Goal: Register for event/course

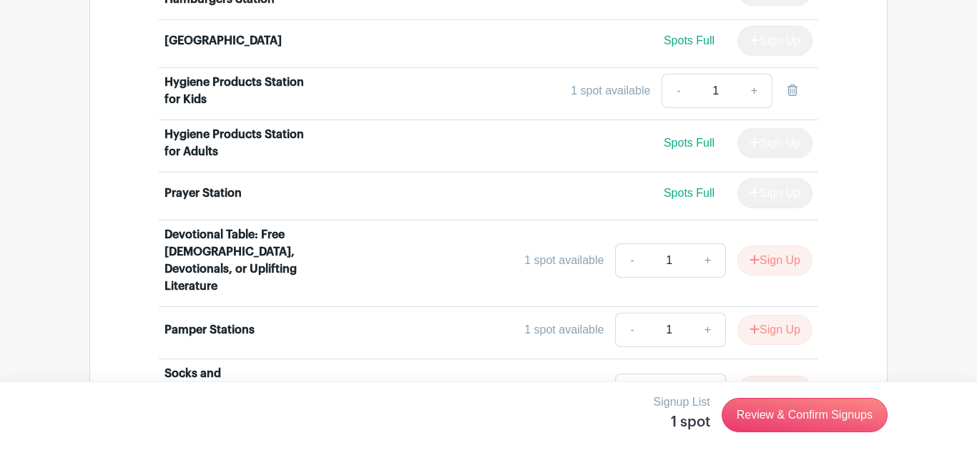
scroll to position [1233, 0]
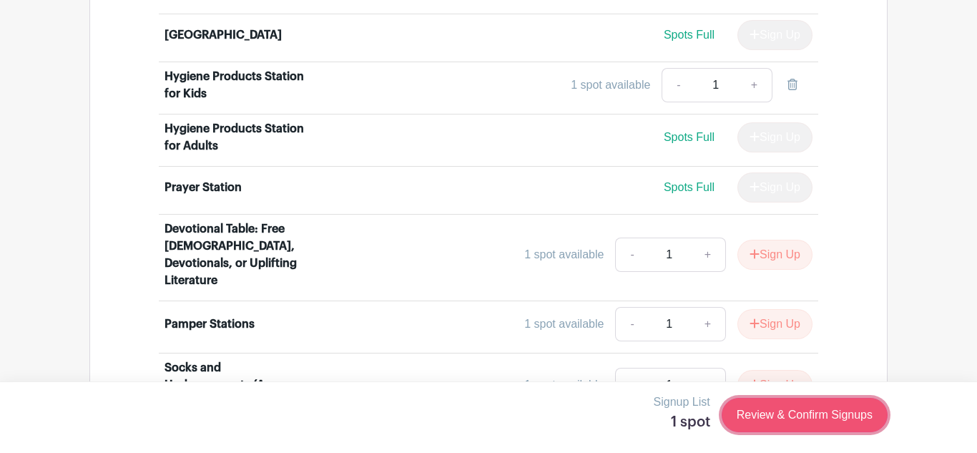
click at [791, 412] on link "Review & Confirm Signups" at bounding box center [805, 415] width 166 height 34
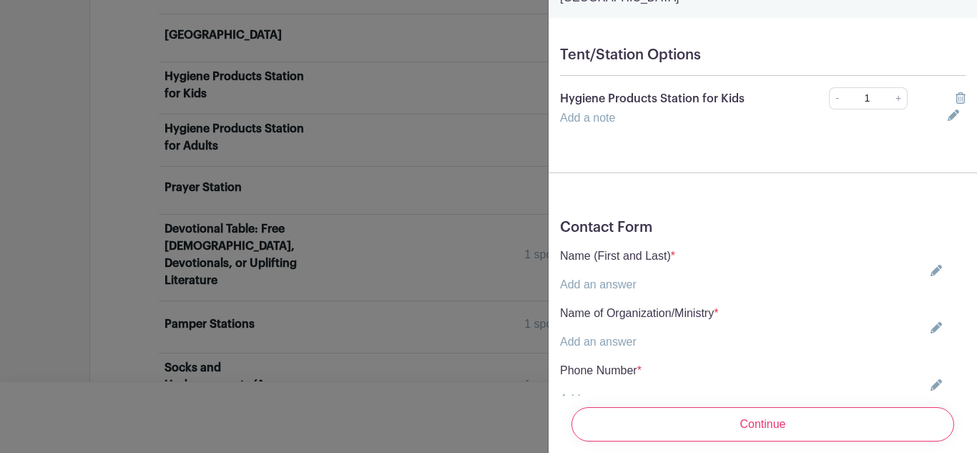
scroll to position [0, 0]
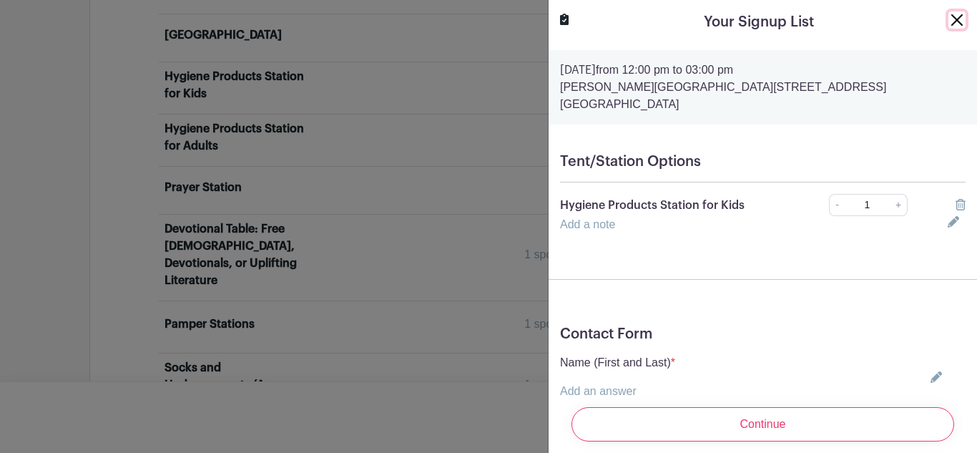
click at [954, 22] on button "Close" at bounding box center [957, 19] width 17 height 17
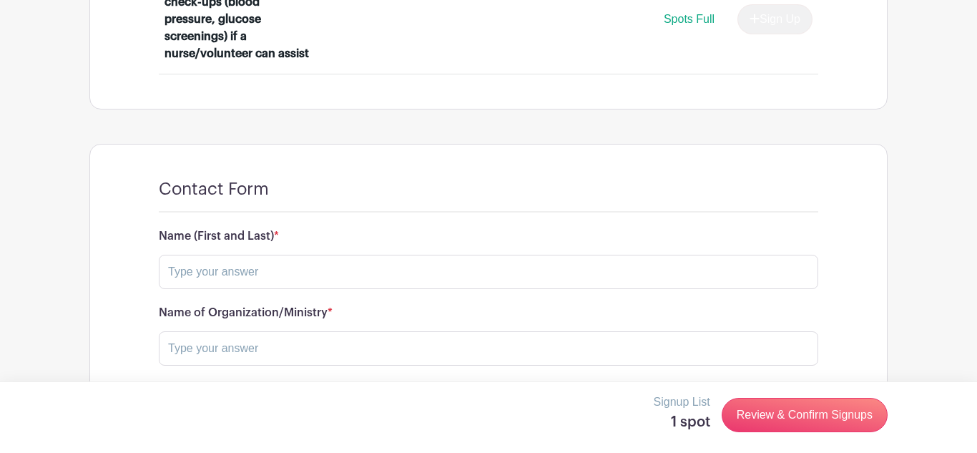
scroll to position [2142, 0]
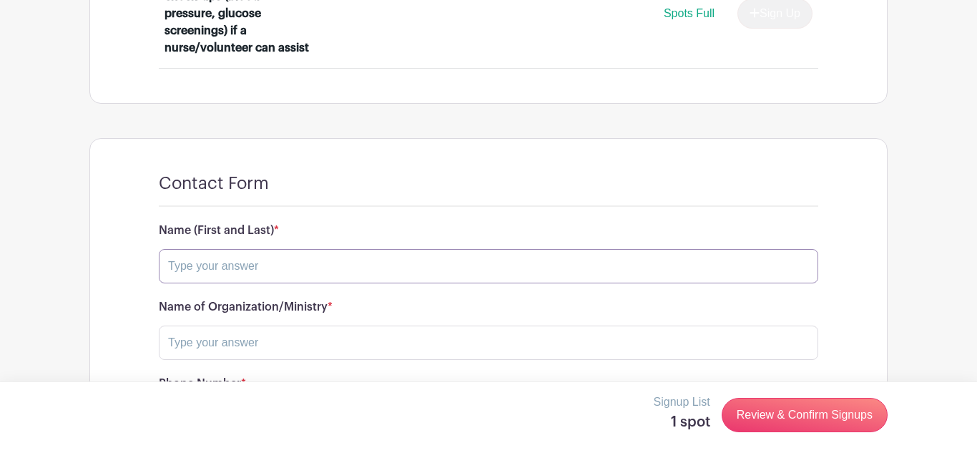
click at [247, 249] on input "text" at bounding box center [489, 266] width 660 height 34
type input "[PERSON_NAME]"
click at [210, 326] on input "text" at bounding box center [489, 343] width 660 height 34
click at [273, 326] on input "text" at bounding box center [489, 343] width 660 height 34
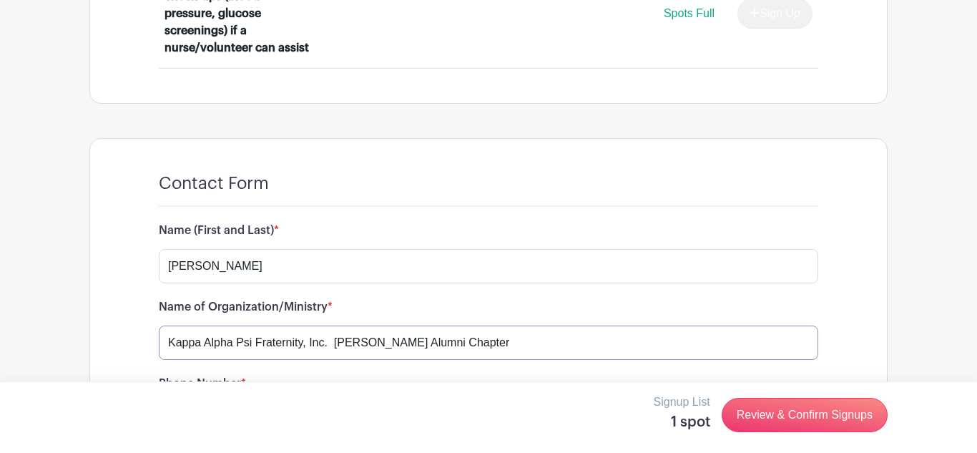
drag, startPoint x: 514, startPoint y: 252, endPoint x: 333, endPoint y: 255, distance: 181.0
click at [333, 326] on input "Kappa Alpha Psi Fraternity, Inc. [PERSON_NAME] Alumni Chapter" at bounding box center [489, 343] width 660 height 34
click at [165, 326] on input "Kappa Alpha Psi Fraternity, Inc. [PERSON_NAME] Alumni Chapter" at bounding box center [489, 343] width 660 height 34
click at [298, 377] on h6 "Phone Number *" at bounding box center [489, 384] width 660 height 14
click at [167, 326] on input "Kappa Alpha Psi Fraternity, Inc. [PERSON_NAME] Alumni Chapter" at bounding box center [489, 343] width 660 height 34
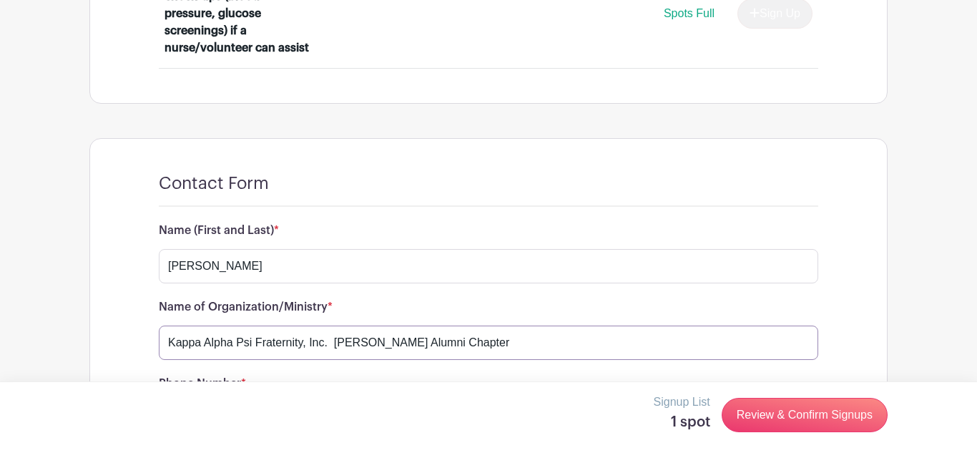
paste input "[PERSON_NAME] Alumni Chapter"
click at [670, 326] on input "[PERSON_NAME] Alumni Chapter Alpha Psi Fraternity, Inc. [PERSON_NAME] Alumni Ch…" at bounding box center [489, 343] width 660 height 34
type input "[PERSON_NAME] Alumni Chapter Alpha Psi Fraternity, Inc."
click at [217, 403] on input "text" at bounding box center [489, 420] width 660 height 34
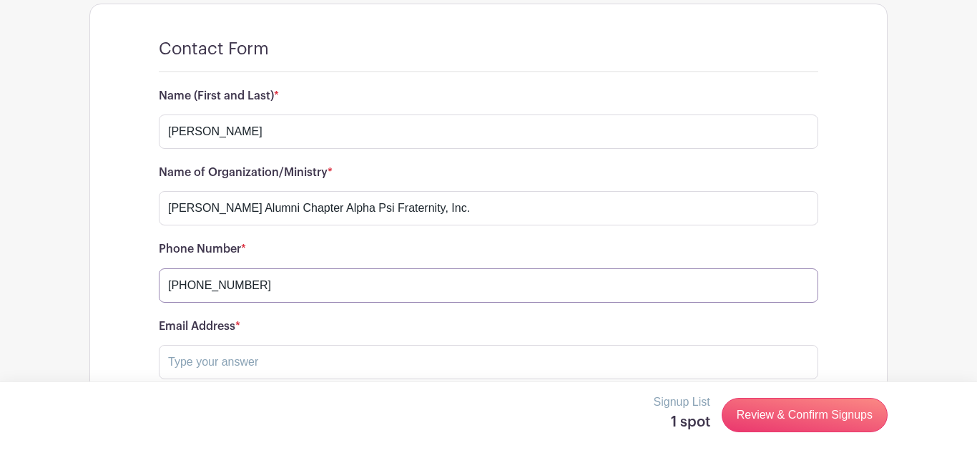
scroll to position [2280, 0]
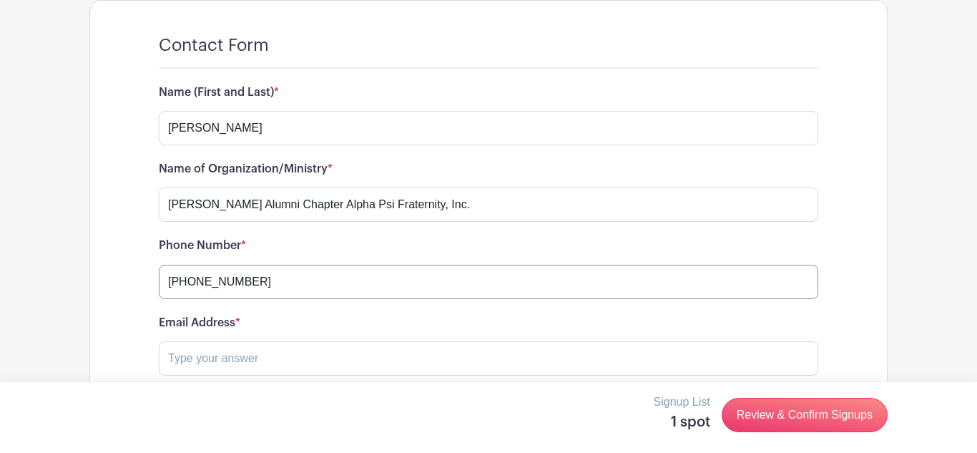
type input "[PHONE_NUMBER]"
click at [192, 341] on input "text" at bounding box center [489, 358] width 660 height 34
type input "[EMAIL_ADDRESS][DOMAIN_NAME]"
click at [209, 418] on input "text" at bounding box center [489, 435] width 660 height 34
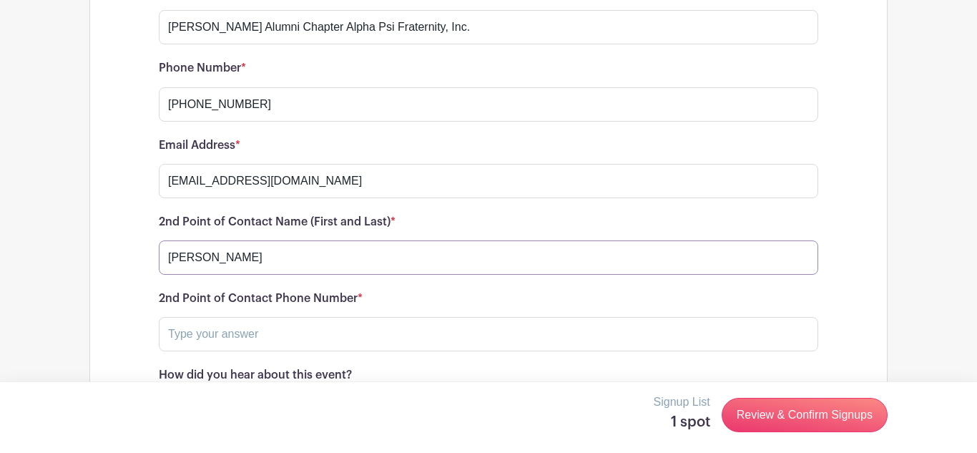
scroll to position [2460, 0]
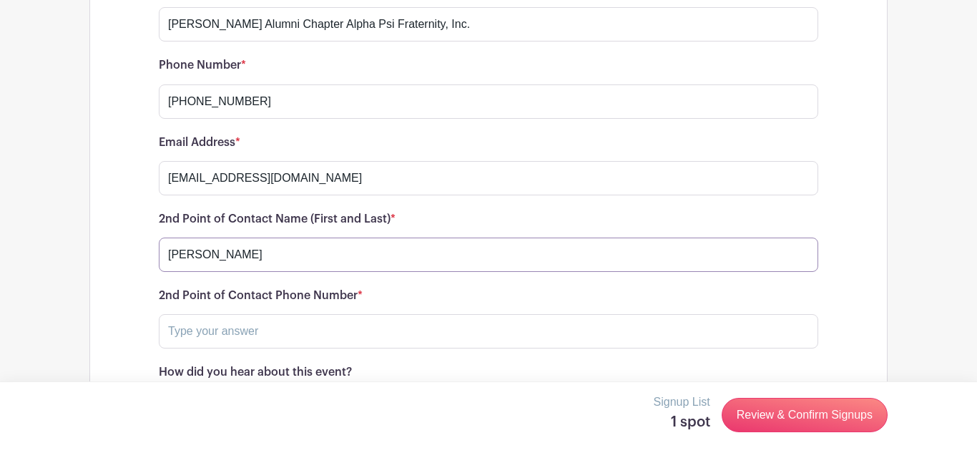
type input "[PERSON_NAME]"
click at [183, 314] on input "text" at bounding box center [489, 331] width 660 height 34
type input "[PHONE_NUMBER]"
click at [173, 391] on select "Choose your answer Sweet Home [DEMOGRAPHIC_DATA] Outlet Young Adult Ministry Wo…" at bounding box center [489, 408] width 660 height 34
select select "4719"
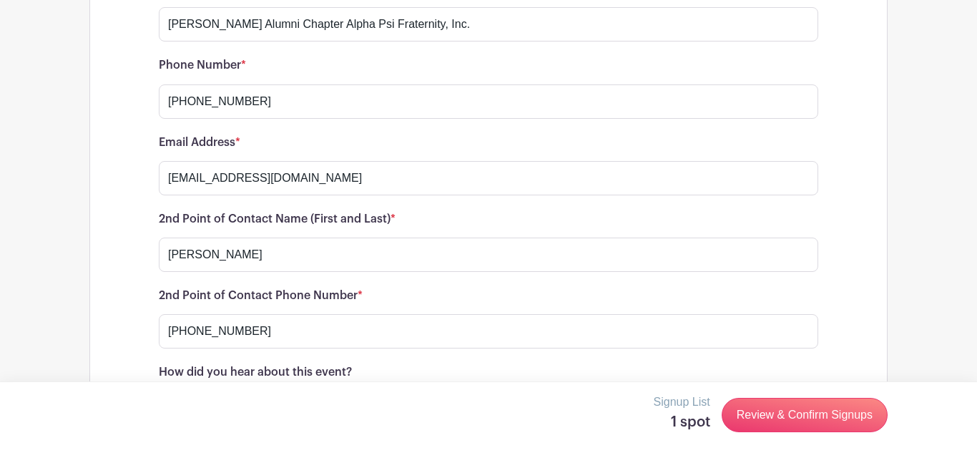
click at [159, 391] on select "Choose your answer Sweet Home [DEMOGRAPHIC_DATA] Outlet Young Adult Ministry Wo…" at bounding box center [489, 408] width 660 height 34
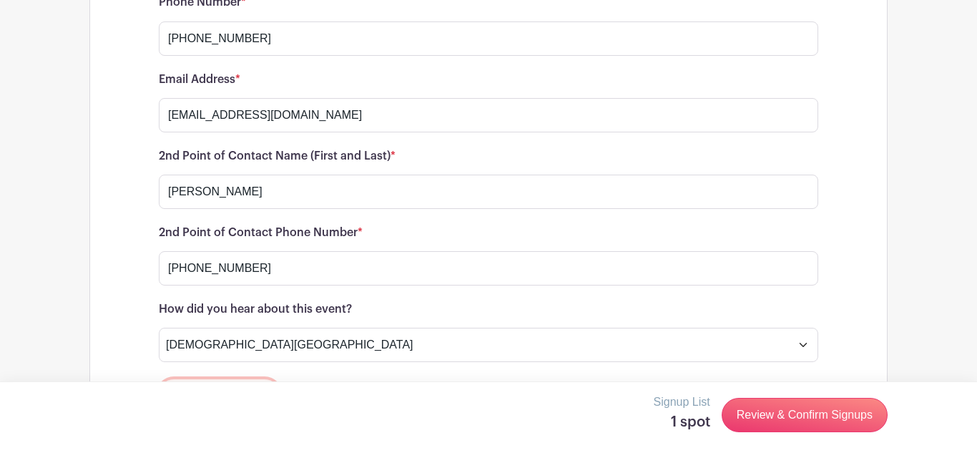
click at [190, 379] on button "Save Responses" at bounding box center [219, 394] width 121 height 30
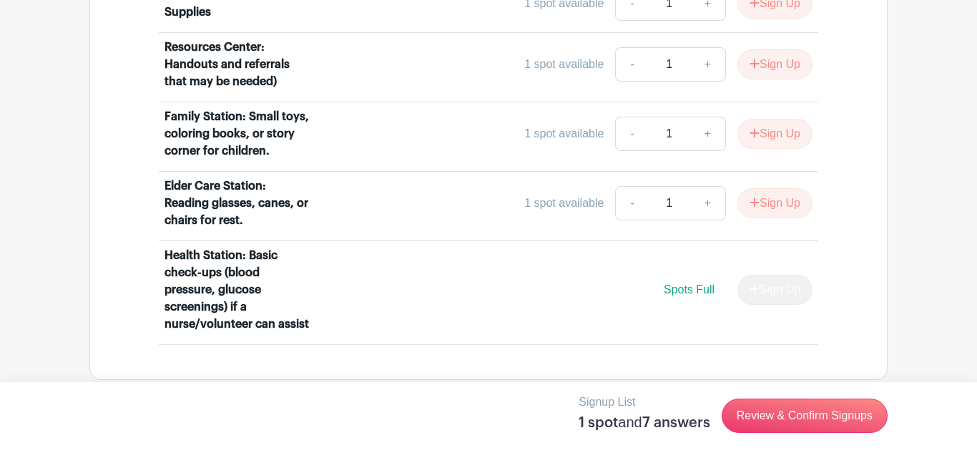
scroll to position [1874, 0]
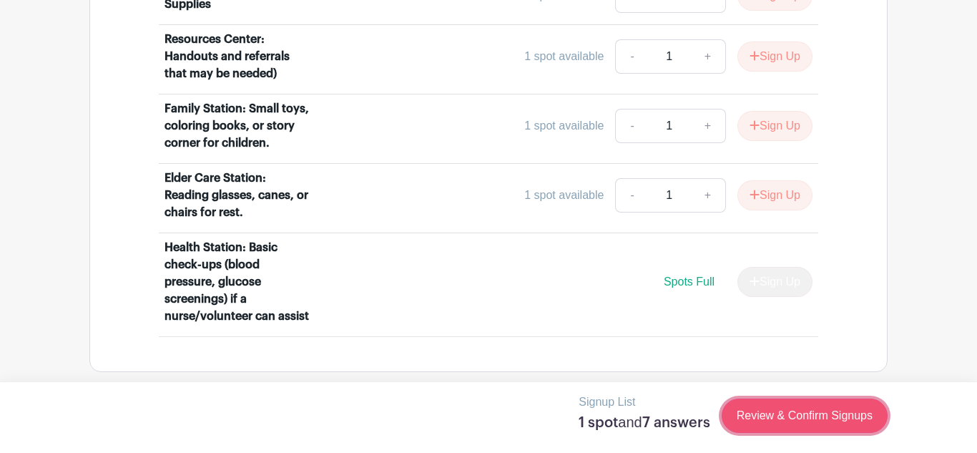
click at [780, 415] on link "Review & Confirm Signups" at bounding box center [805, 415] width 166 height 34
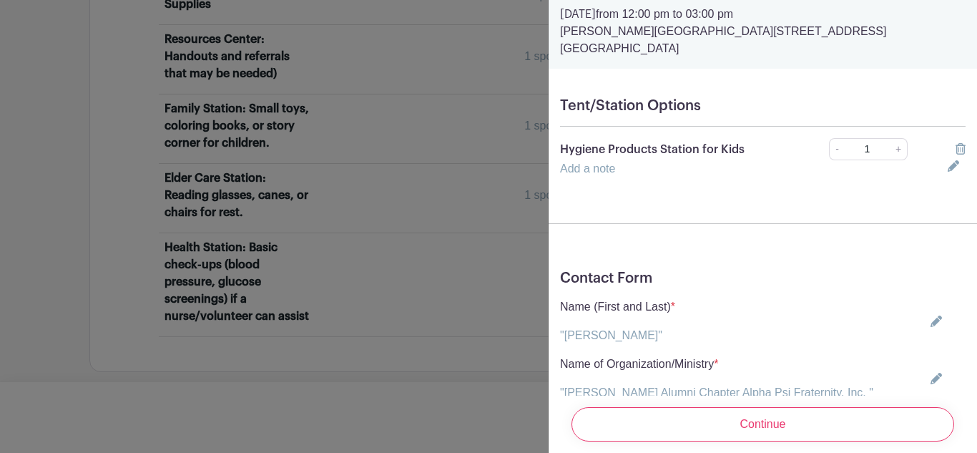
scroll to position [0, 0]
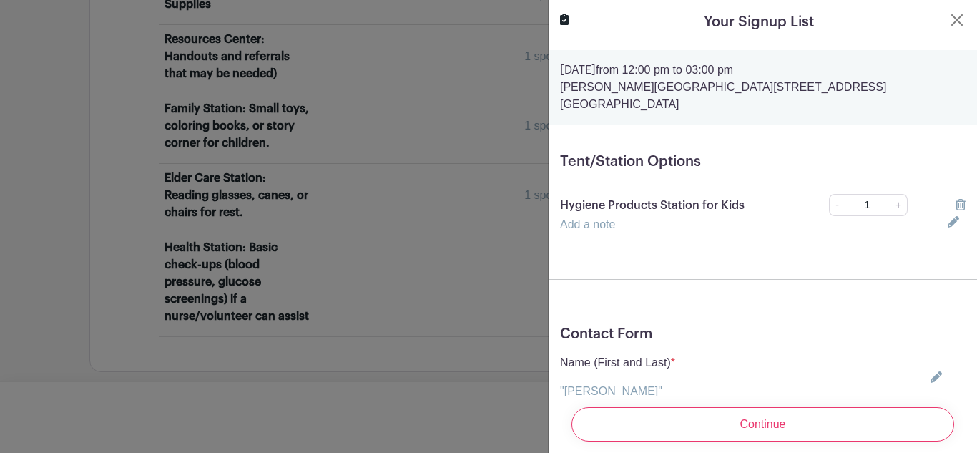
click at [823, 242] on form "[DATE] 12:00 pm to 03:00 pm [PERSON_NAME][GEOGRAPHIC_DATA], [STREET_ADDRESS] Te…" at bounding box center [763, 442] width 429 height 785
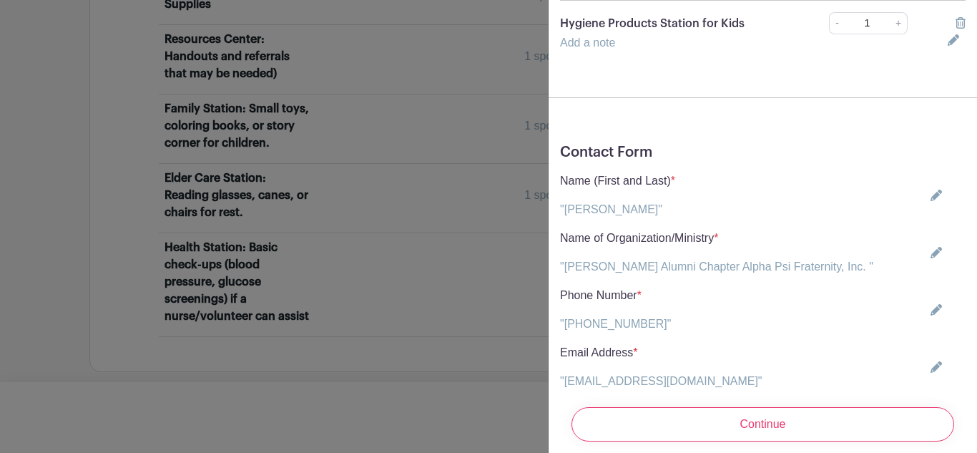
scroll to position [182, 0]
click at [935, 246] on icon at bounding box center [936, 251] width 11 height 11
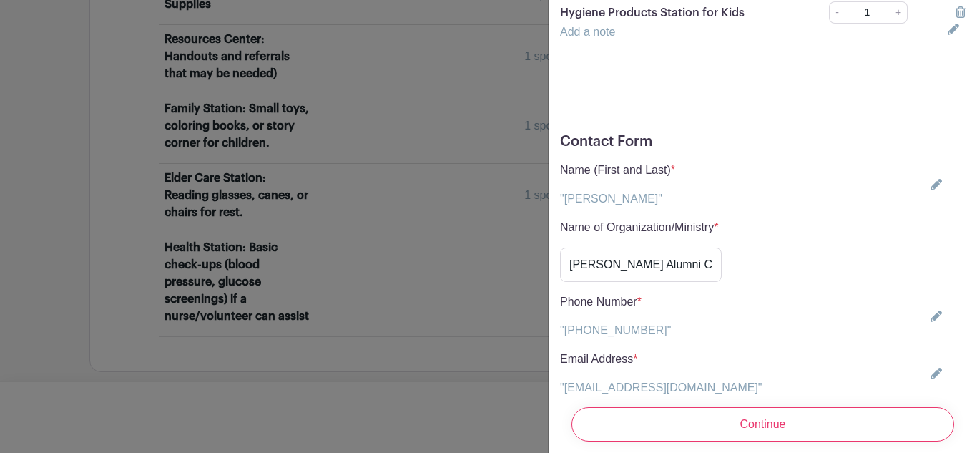
scroll to position [195, 0]
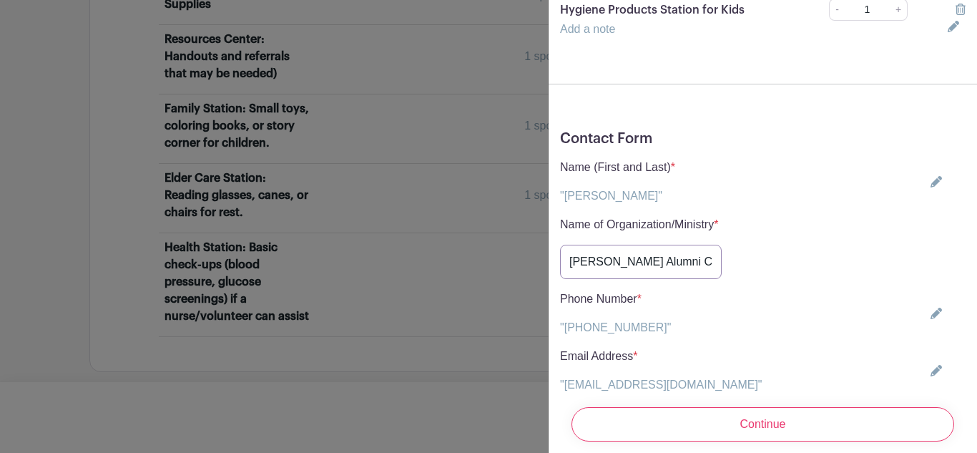
click at [722, 252] on input "[PERSON_NAME] Alumni Chapter Alpha Psi Fraternity, Inc." at bounding box center [641, 262] width 162 height 34
click at [722, 250] on input "[PERSON_NAME] Alumni Chapter Alpha Psi Fraternity, Inc." at bounding box center [641, 262] width 162 height 34
click at [722, 248] on input "[PERSON_NAME] Alumni Chapter Alpha Psi Fraternity, Inc." at bounding box center [641, 262] width 162 height 34
click at [720, 245] on input "[PERSON_NAME] Alumni ter Alpha Psi Fraternity, Inc." at bounding box center [641, 262] width 162 height 34
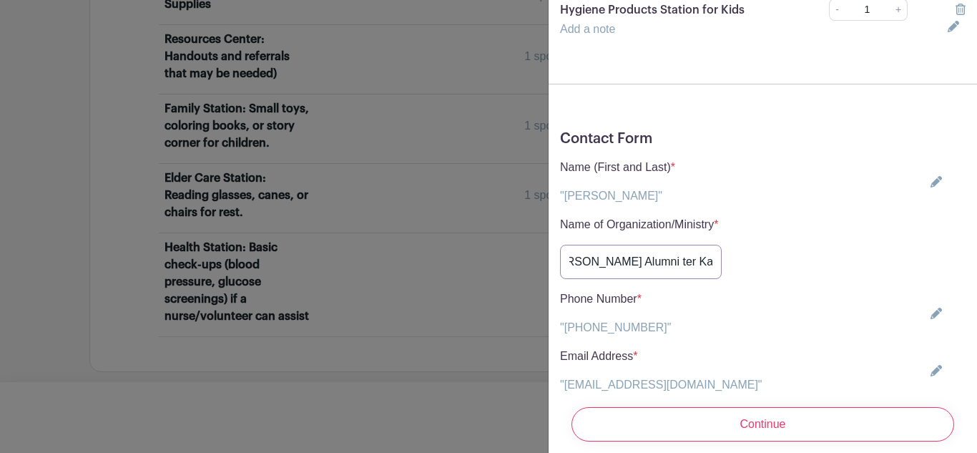
click at [682, 247] on input "[PERSON_NAME] Alumni ter Kappa Alpha Psi Fraternity, Inc." at bounding box center [641, 262] width 162 height 34
click at [697, 245] on input "[PERSON_NAME] Alumni ter Kappa Alpha Psi Fraternity, Inc." at bounding box center [641, 262] width 162 height 34
click at [722, 253] on input "[PERSON_NAME] Alumni Kappa Alpha Psi Fraternity, Inc." at bounding box center [641, 262] width 162 height 34
click at [722, 249] on input "[PERSON_NAME] Alumni Kappa Alpha Psi Fraternity, Inc." at bounding box center [641, 262] width 162 height 34
click at [722, 248] on input "[PERSON_NAME] Alumni Kappa Alpha Psi Fraternity, Inc." at bounding box center [641, 262] width 162 height 34
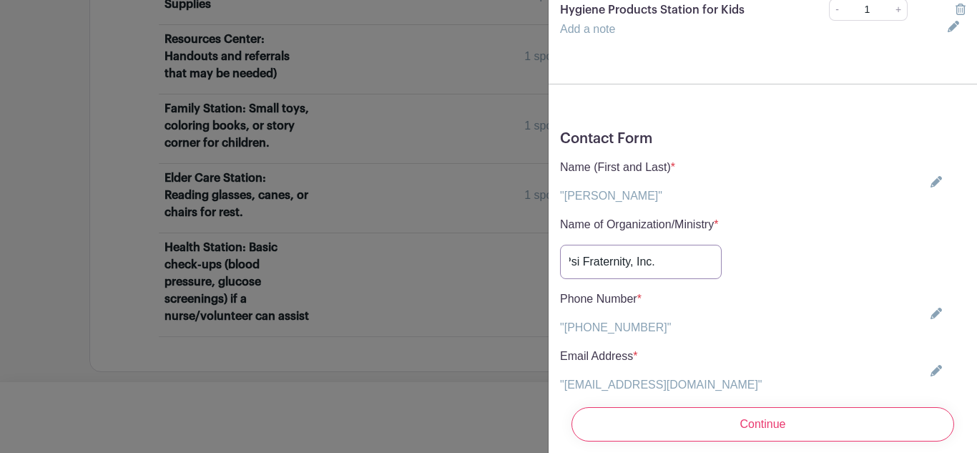
scroll to position [0, 258]
click at [722, 253] on input "[PERSON_NAME] Alumni Chapter Kappa Alpha Psi Fraternity, Inc. Psi Fraternity, I…" at bounding box center [641, 262] width 162 height 34
click at [722, 248] on input "[PERSON_NAME] Alumni Chapter Kappa Alpha Psi Fraternity, Inc. nity, Inc." at bounding box center [641, 262] width 162 height 34
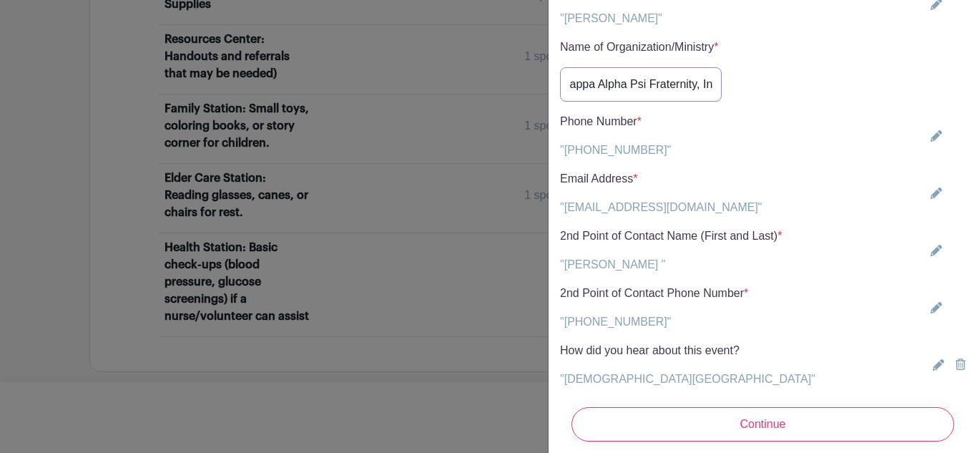
scroll to position [394, 0]
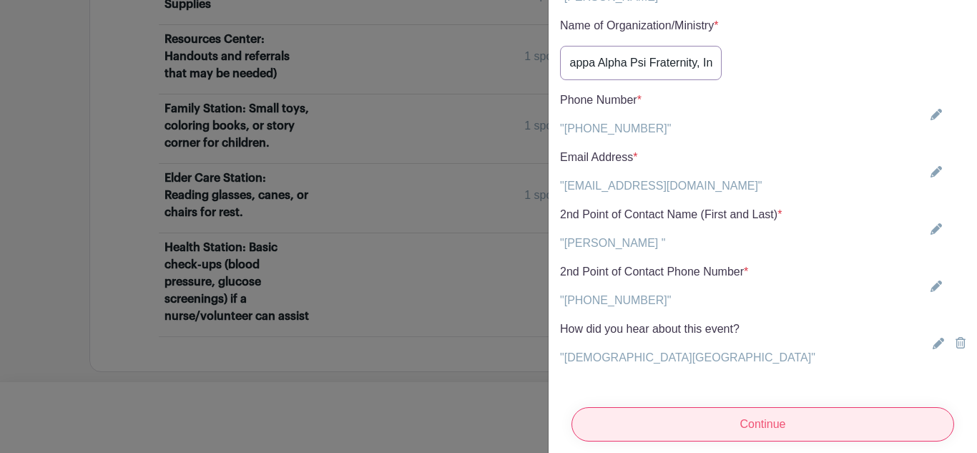
type input "[PERSON_NAME] Alumni Chapter Kappa Alpha Psi Fraternity, Inc."
click at [757, 412] on input "Continue" at bounding box center [763, 424] width 383 height 34
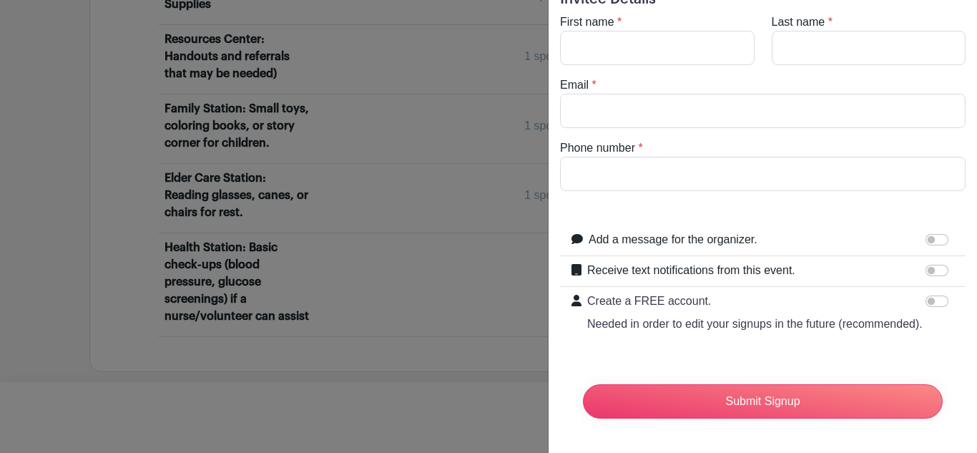
scroll to position [0, 0]
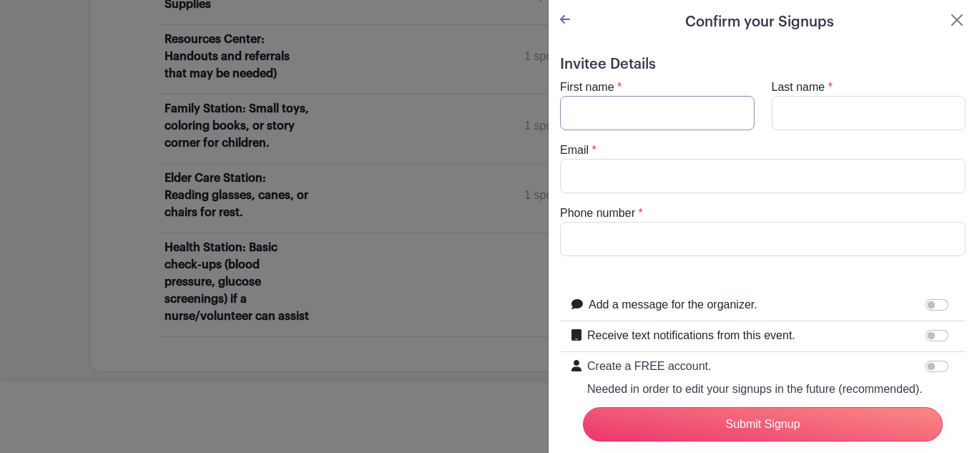
click at [602, 109] on input "First name" at bounding box center [657, 113] width 195 height 34
type input "[PERSON_NAME]"
type input "King"
type input "[EMAIL_ADDRESS][DOMAIN_NAME]"
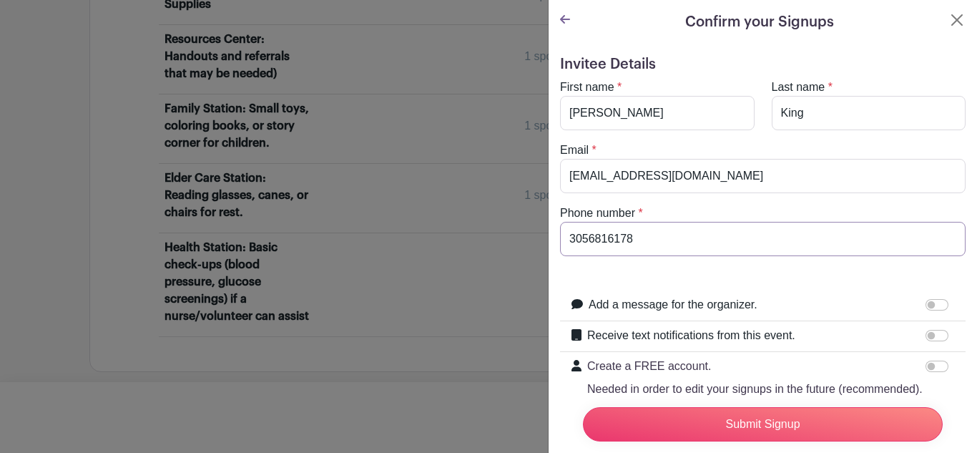
click at [646, 235] on input "3056816178" at bounding box center [763, 239] width 406 height 34
type input "3"
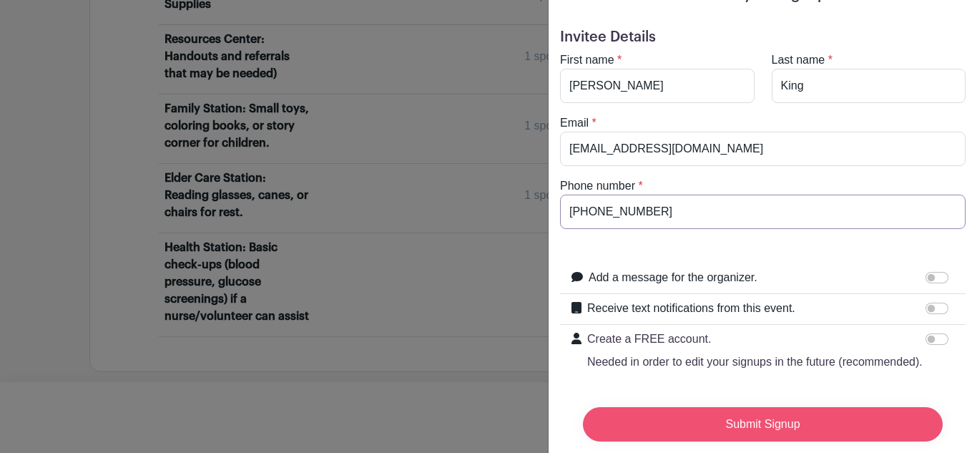
scroll to position [25, 0]
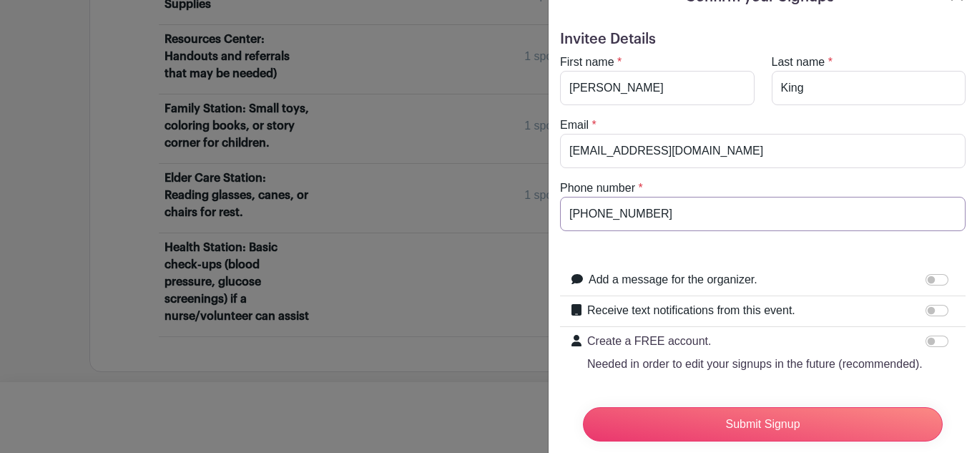
type input "[PHONE_NUMBER]"
click at [938, 311] on input "Receive text notifications from this event." at bounding box center [937, 310] width 23 height 11
click at [929, 311] on input "Receive text notifications from this event." at bounding box center [937, 310] width 23 height 11
checkbox input "false"
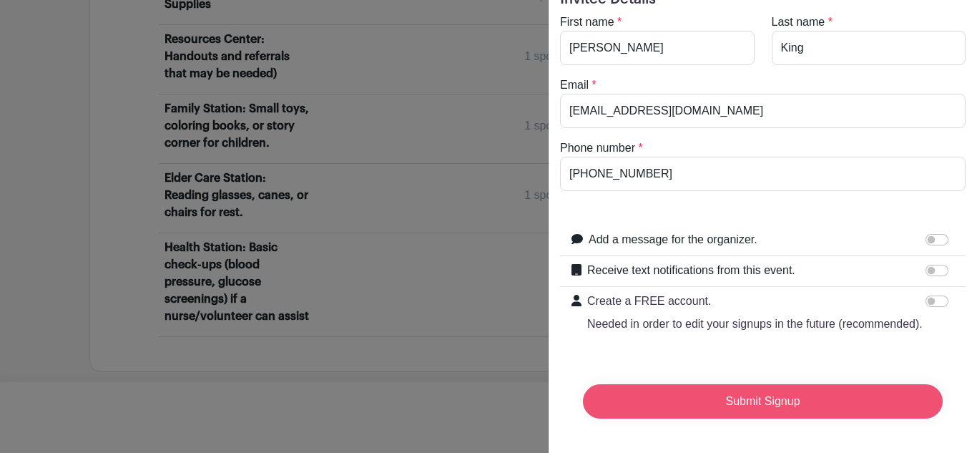
click at [744, 401] on input "Submit Signup" at bounding box center [763, 401] width 360 height 34
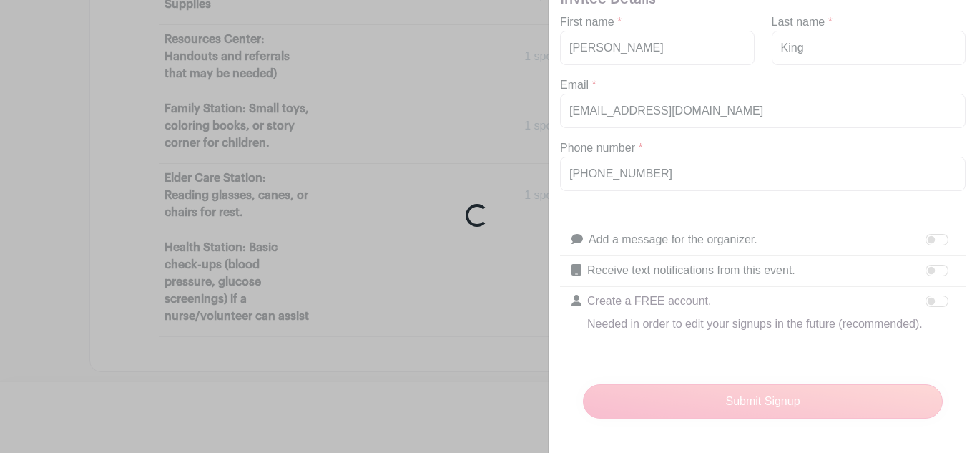
scroll to position [1904, 0]
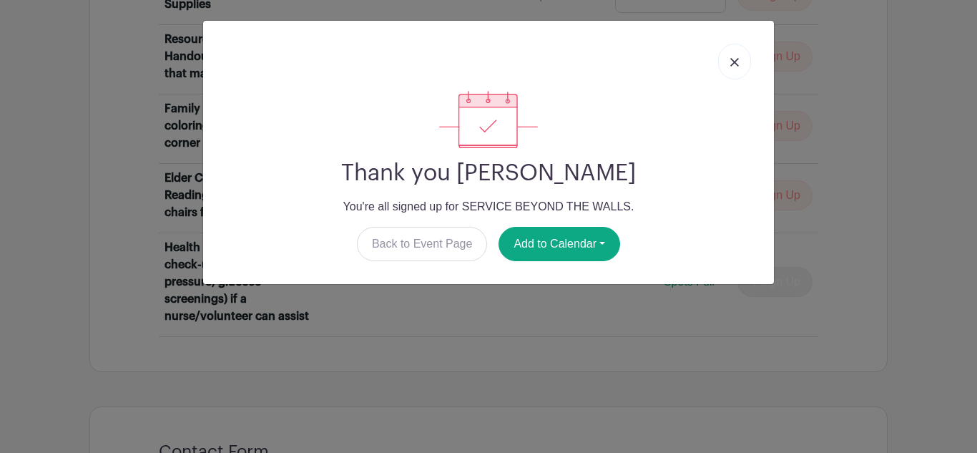
click at [735, 64] on img at bounding box center [734, 62] width 9 height 9
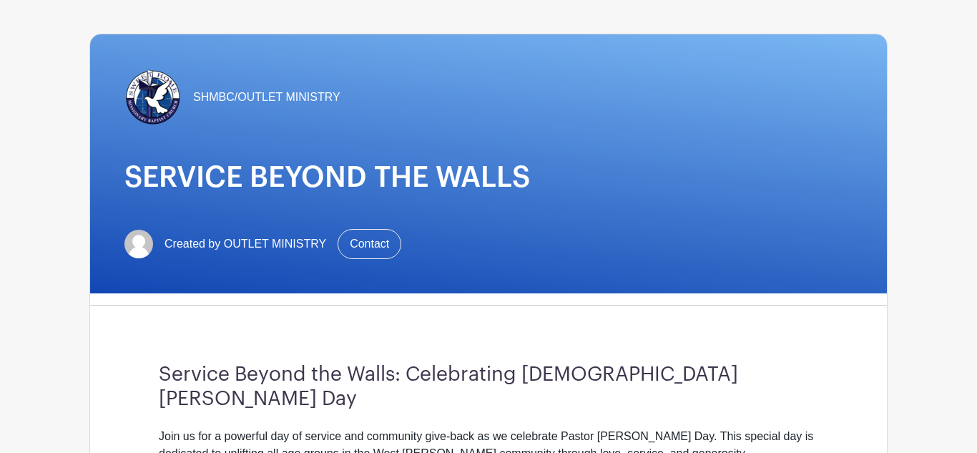
scroll to position [0, 0]
